Goal: Task Accomplishment & Management: Manage account settings

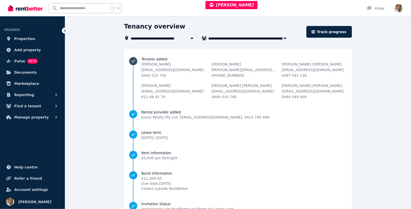
scroll to position [78, 0]
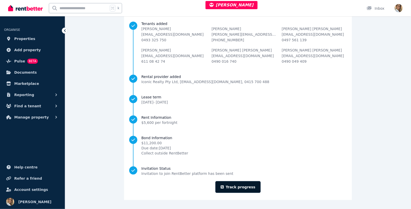
click at [233, 185] on link "Track progress" at bounding box center [239, 187] width 46 height 12
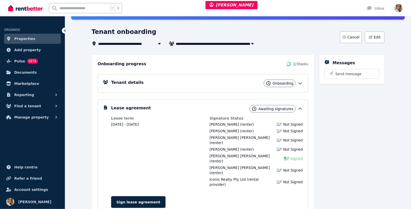
scroll to position [39, 0]
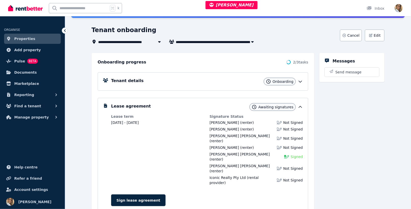
click at [227, 42] on span "[PERSON_NAME], [PERSON_NAME], [PERSON_NAME] [PERSON_NAME], [PERSON_NAME], [PERS…" at bounding box center [216, 42] width 81 height 6
type input "**********"
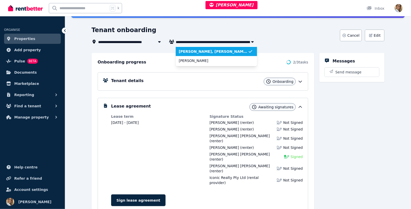
click at [239, 52] on span "[PERSON_NAME], [PERSON_NAME], [PERSON_NAME] [PERSON_NAME], [PERSON_NAME], [PERS…" at bounding box center [213, 51] width 69 height 5
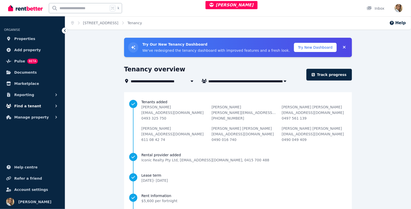
click at [49, 106] on button "Find a tenant" at bounding box center [32, 106] width 57 height 10
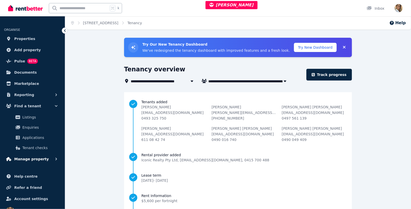
click at [56, 158] on icon "button" at bounding box center [56, 158] width 5 height 5
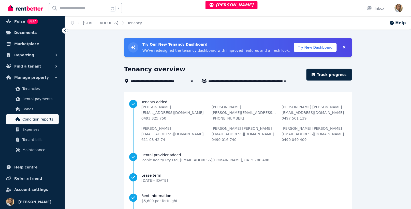
scroll to position [39, 0]
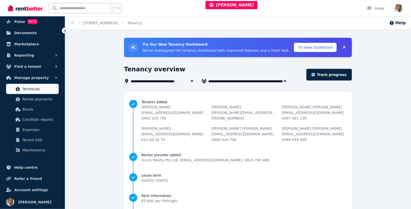
click at [47, 88] on span "Tenancies" at bounding box center [39, 89] width 34 height 6
